Goal: Find specific page/section: Find specific page/section

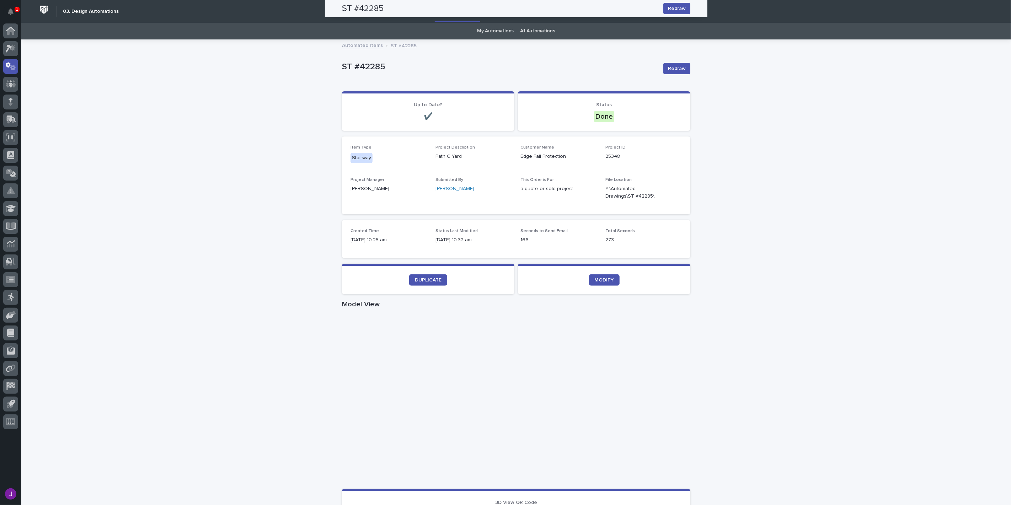
scroll to position [118, 0]
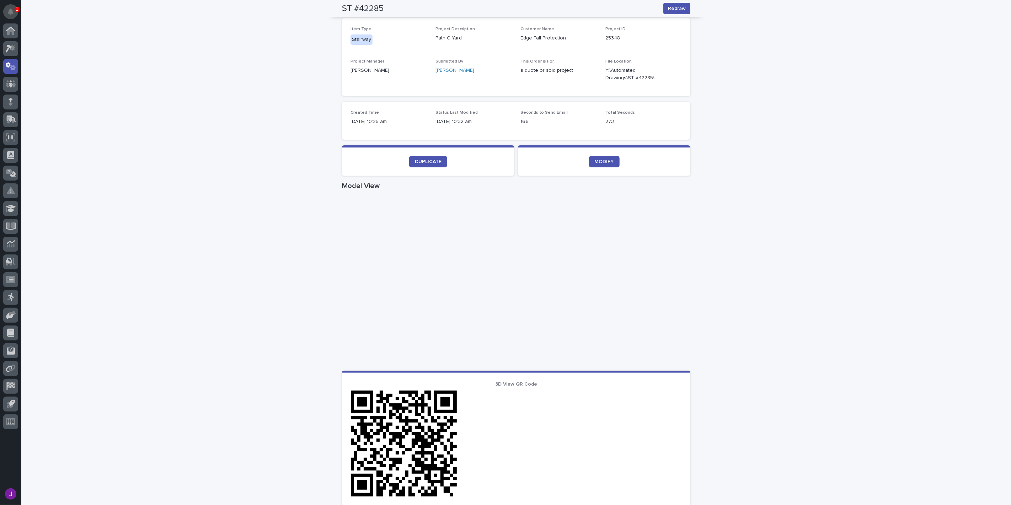
click at [5, 9] on button "Notifications" at bounding box center [10, 11] width 15 height 15
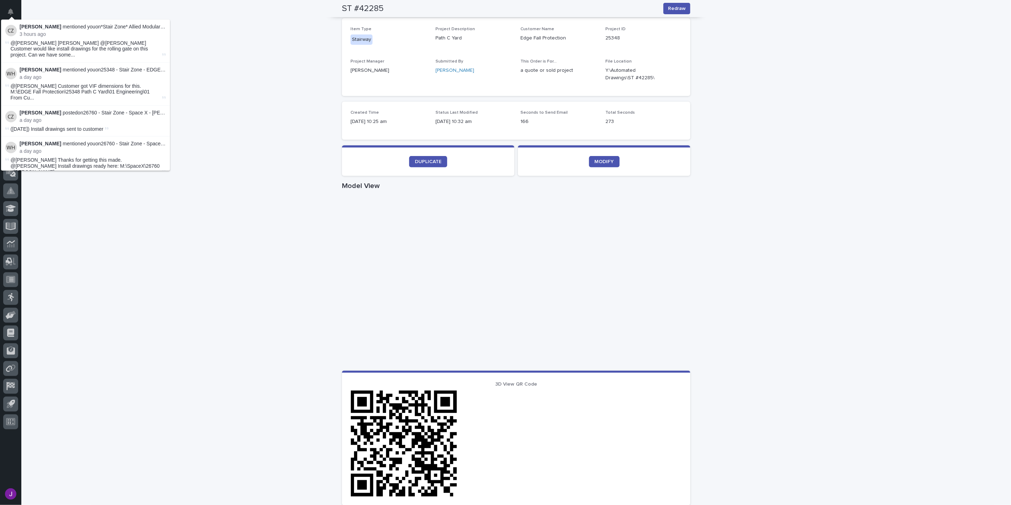
click at [251, 52] on div "Loading... Saving… Loading... Saving… ST #[STREET_ADDRESS] Sorry, there was an …" at bounding box center [516, 293] width 990 height 743
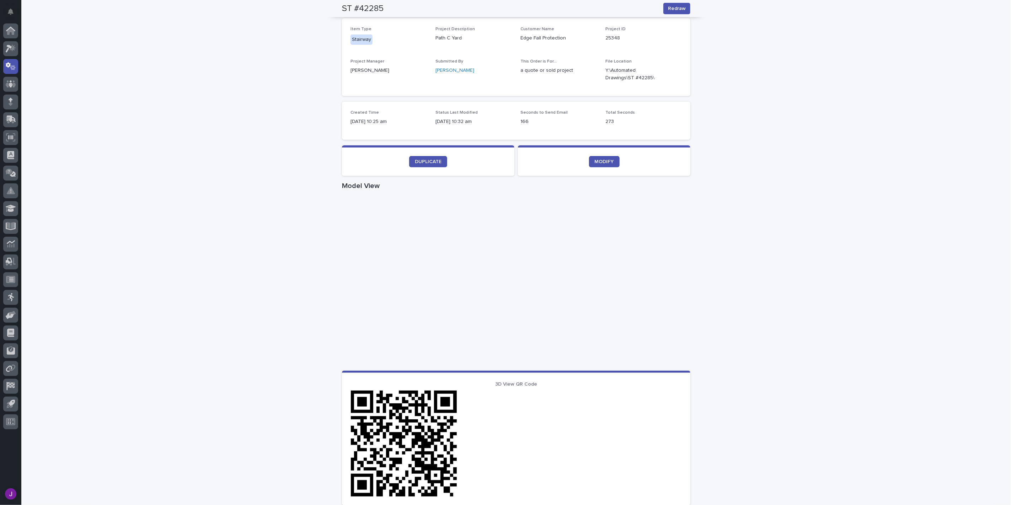
click at [300, 151] on div "Loading... Saving… Loading... Saving… ST #[STREET_ADDRESS] Sorry, there was an …" at bounding box center [516, 293] width 990 height 743
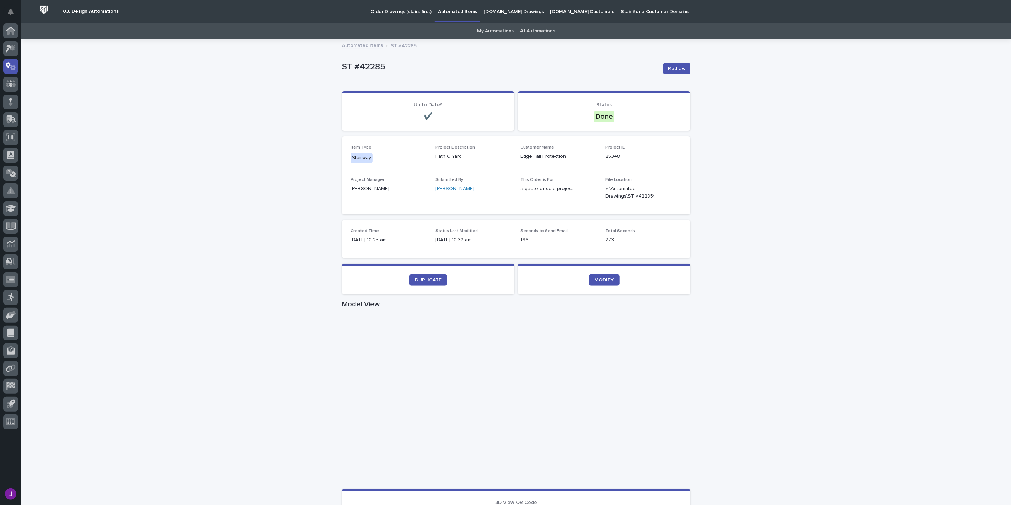
click at [498, 31] on link "My Automations" at bounding box center [495, 31] width 37 height 17
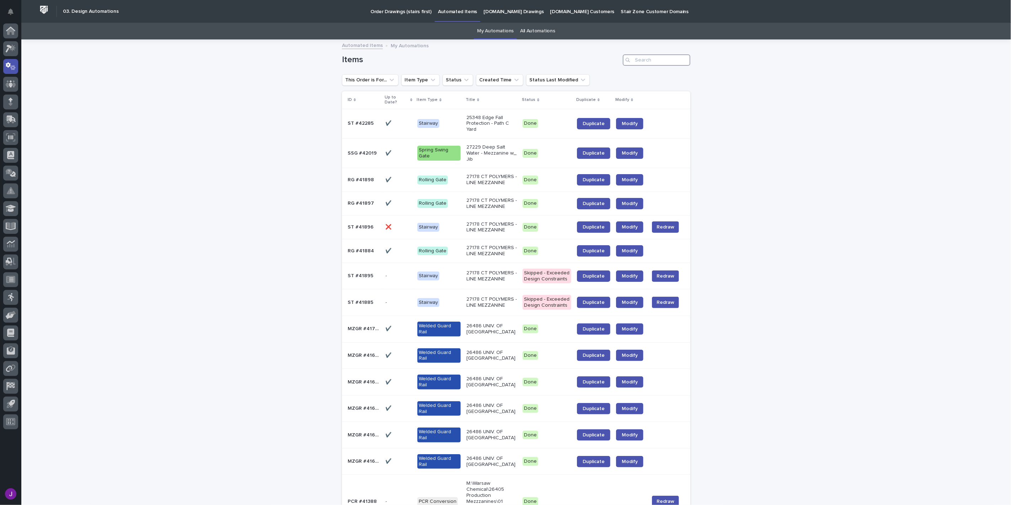
click at [635, 58] on input "Search" at bounding box center [657, 59] width 68 height 11
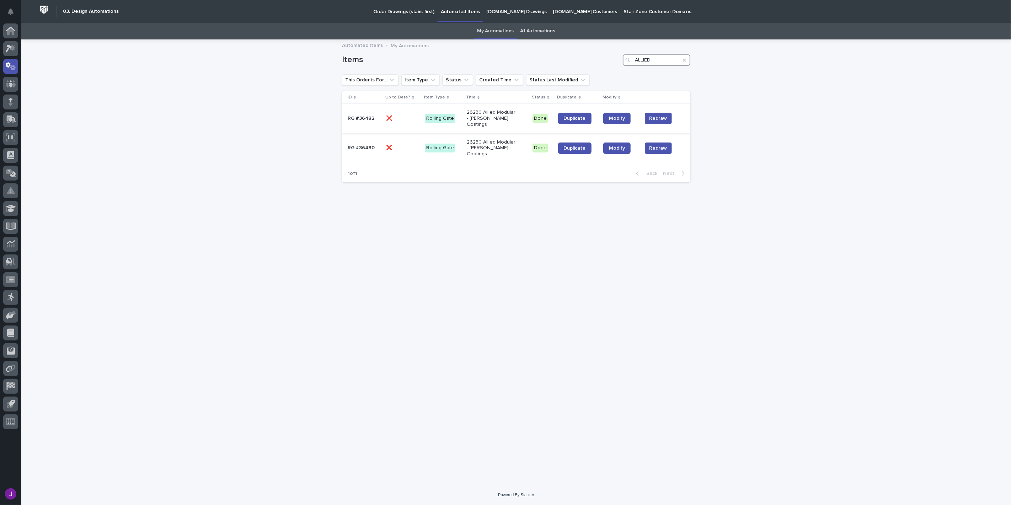
type input "ALLIED"
click at [460, 118] on td "Rolling Gate" at bounding box center [443, 119] width 42 height 30
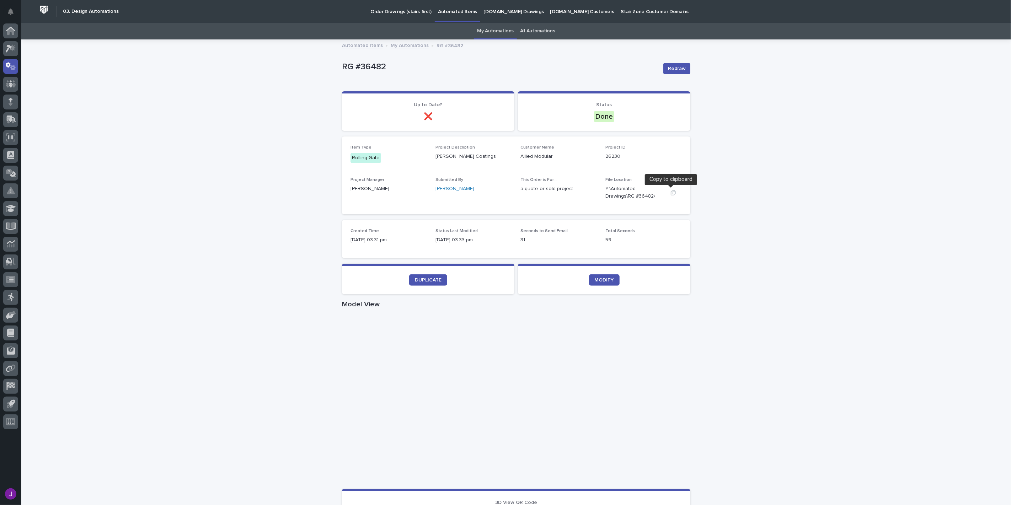
click at [671, 191] on icon "button" at bounding box center [673, 192] width 5 height 5
